Goal: Information Seeking & Learning: Learn about a topic

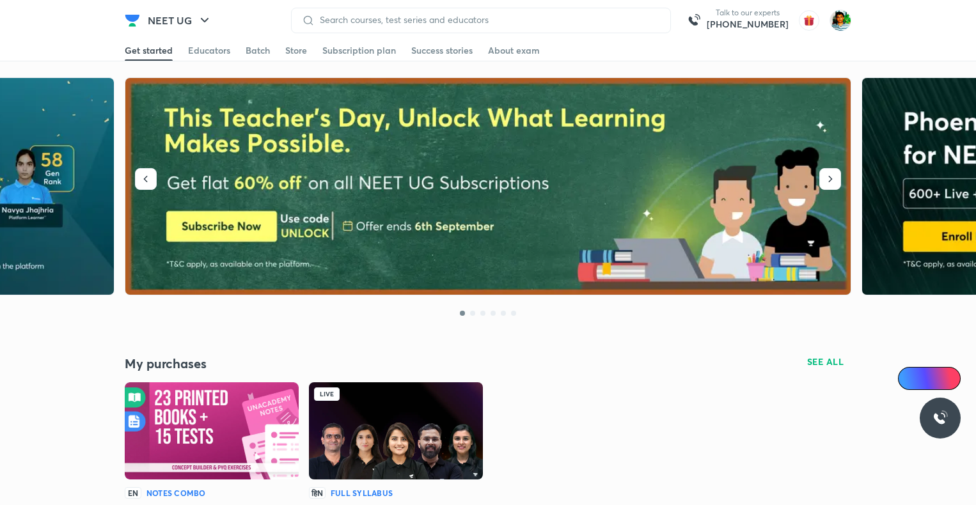
drag, startPoint x: 0, startPoint y: 0, endPoint x: 410, endPoint y: 275, distance: 493.6
click at [410, 382] on img at bounding box center [396, 430] width 174 height 97
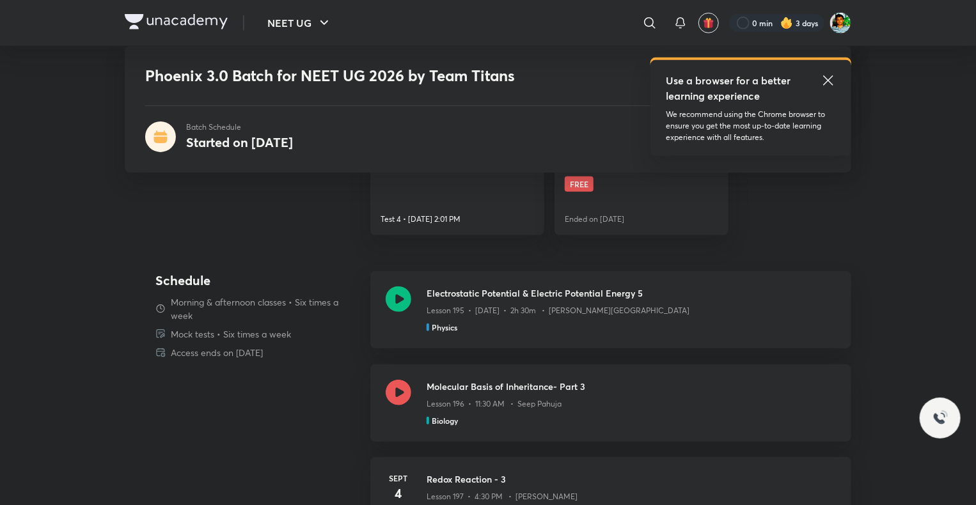
scroll to position [417, 0]
click at [406, 390] on icon at bounding box center [399, 393] width 26 height 26
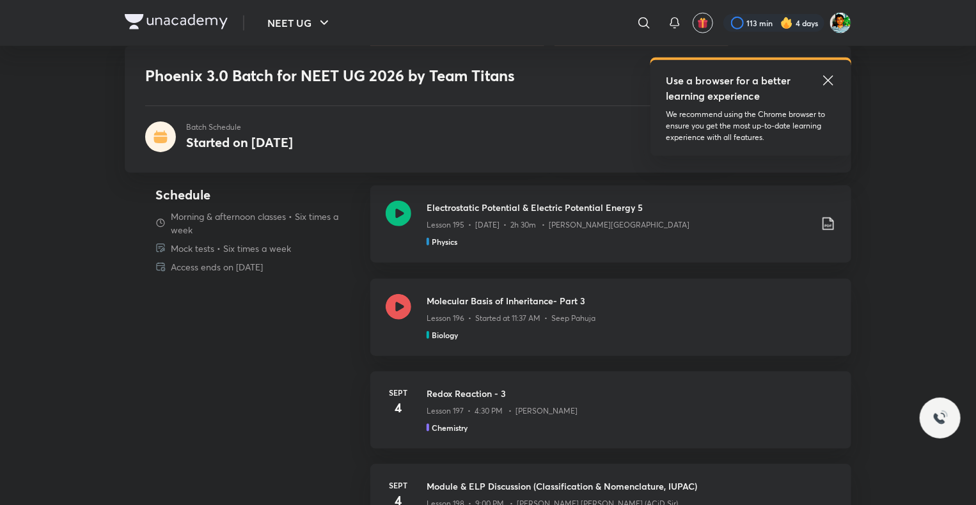
scroll to position [501, 0]
click at [397, 310] on icon at bounding box center [399, 308] width 26 height 26
